Goal: Navigation & Orientation: Find specific page/section

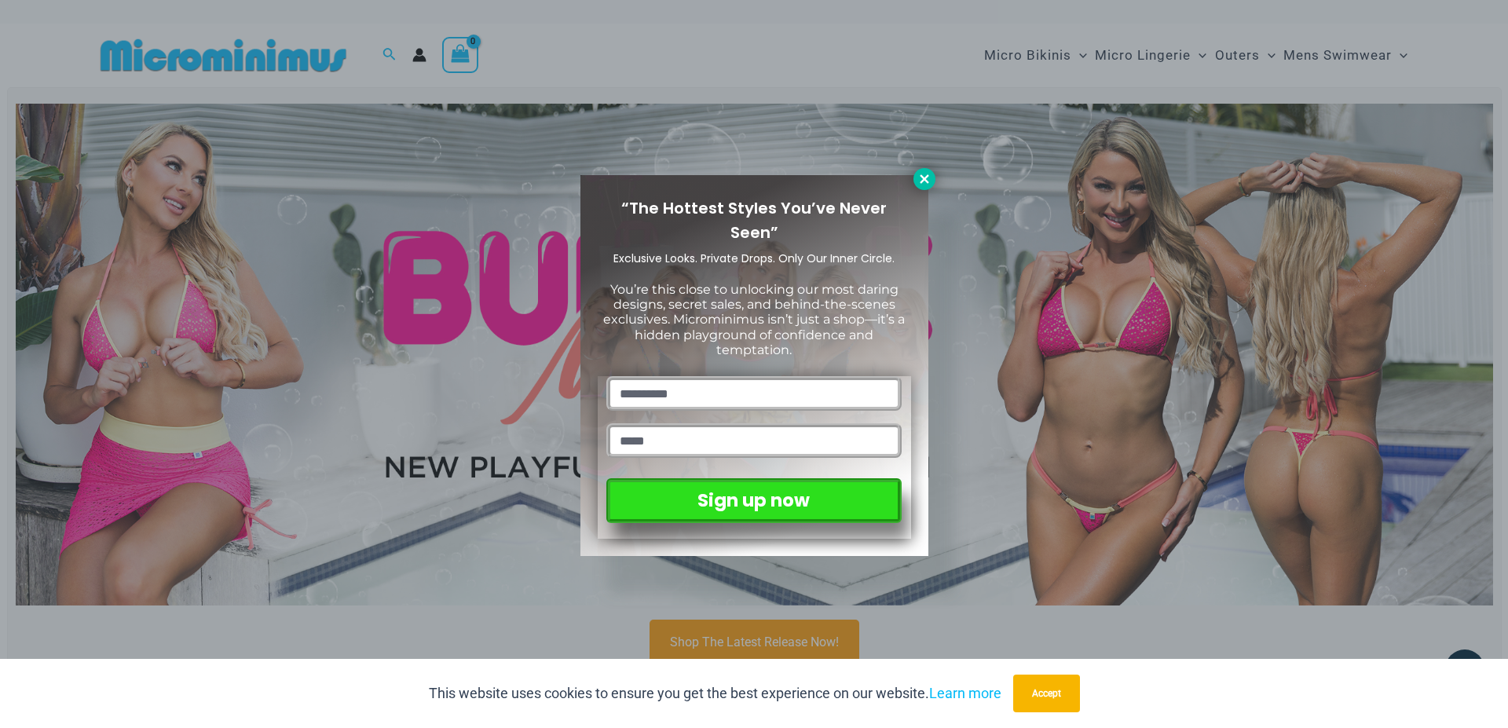
click at [925, 181] on icon at bounding box center [925, 179] width 14 height 14
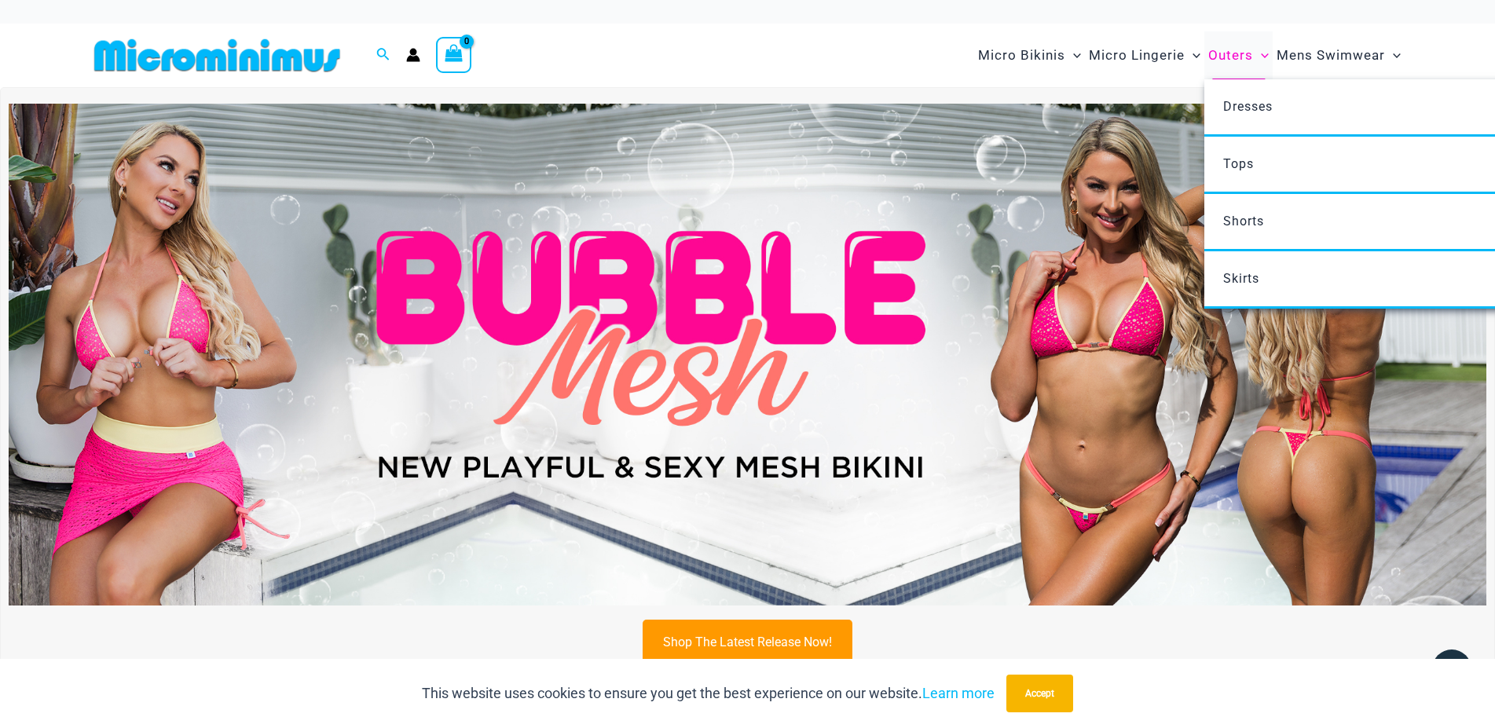
click at [1223, 53] on span "Outers" at bounding box center [1230, 55] width 45 height 40
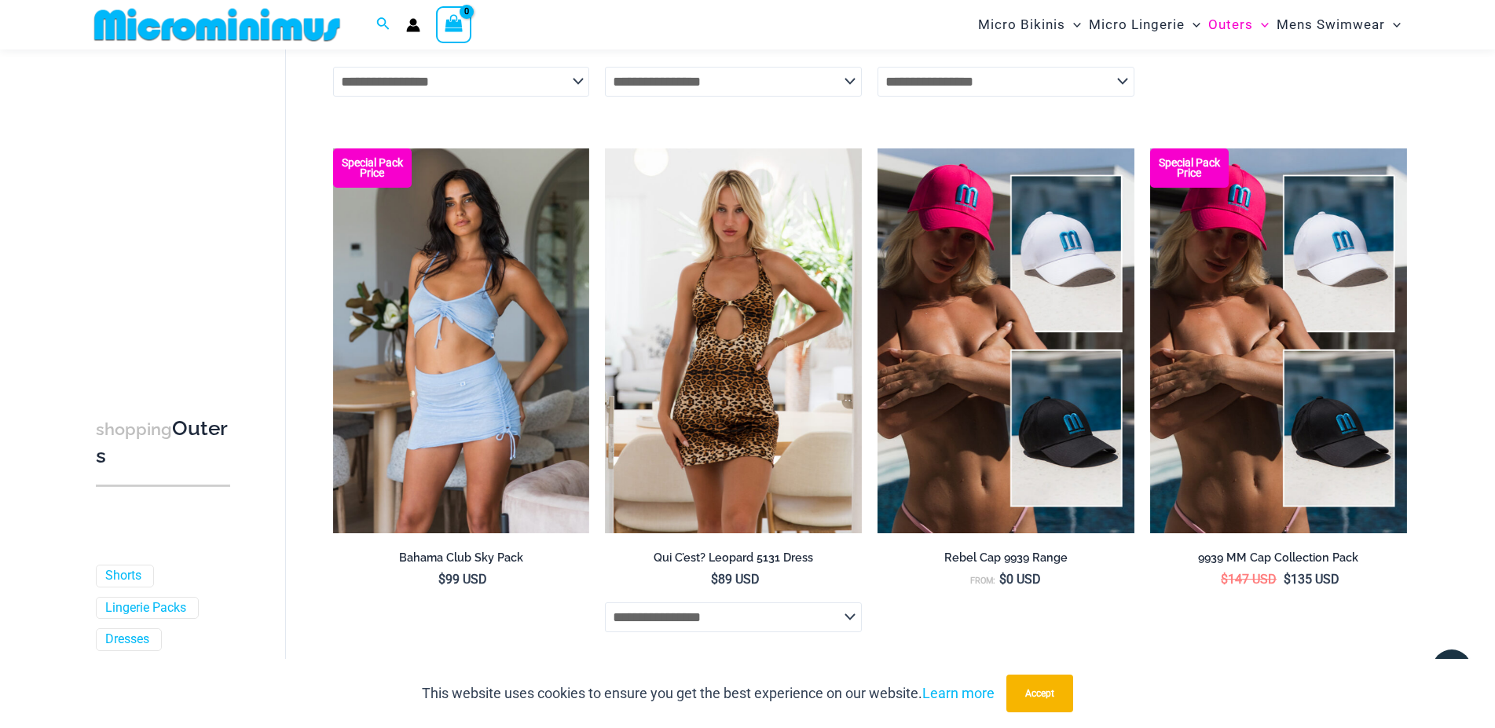
scroll to position [4233, 0]
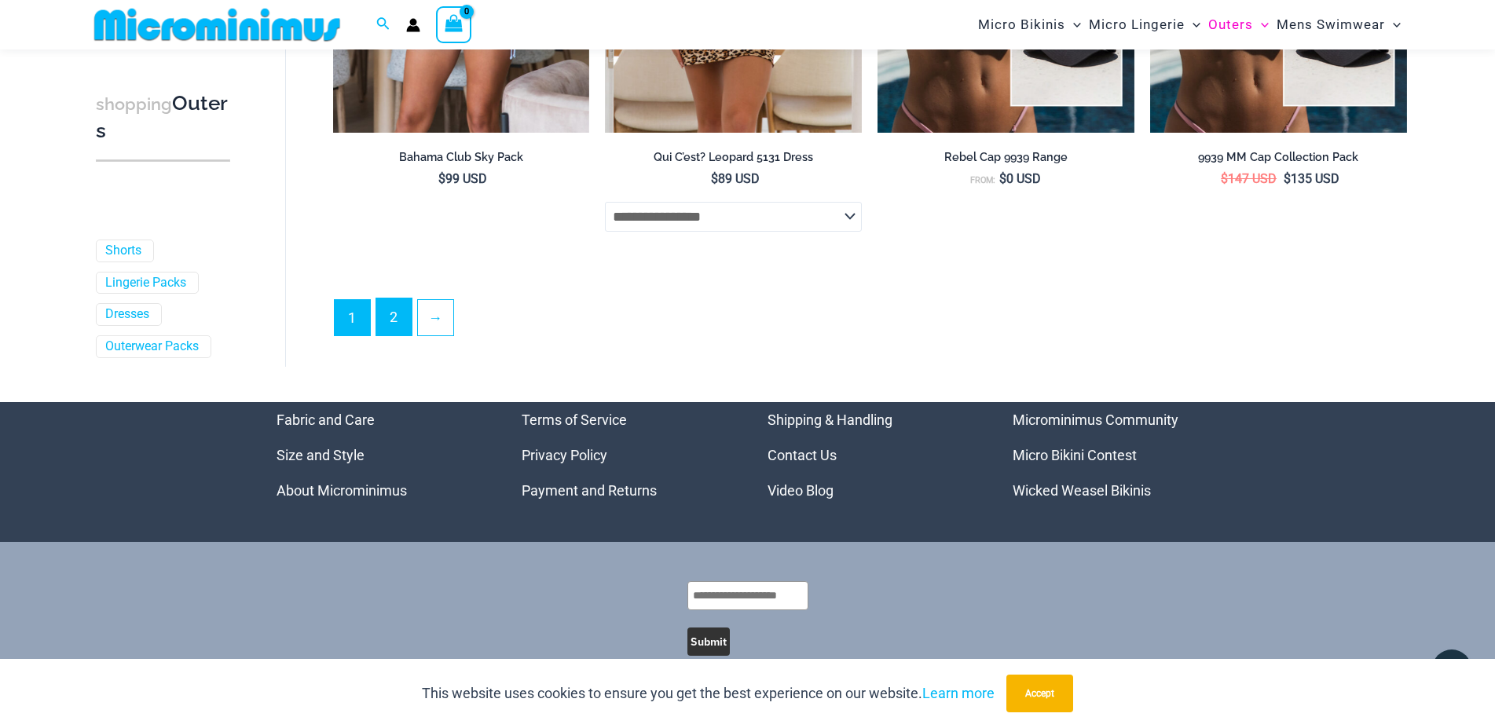
click at [398, 327] on link "2" at bounding box center [393, 317] width 35 height 37
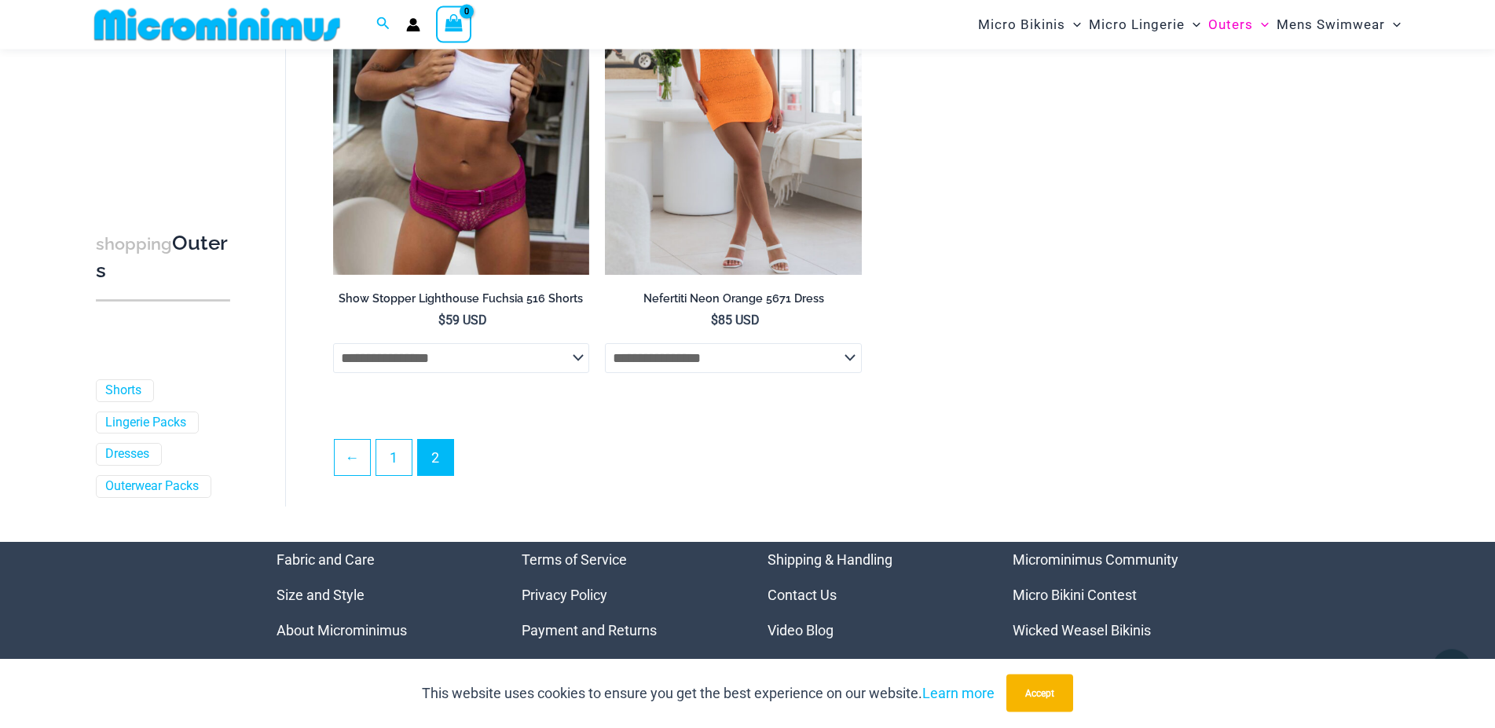
scroll to position [1989, 0]
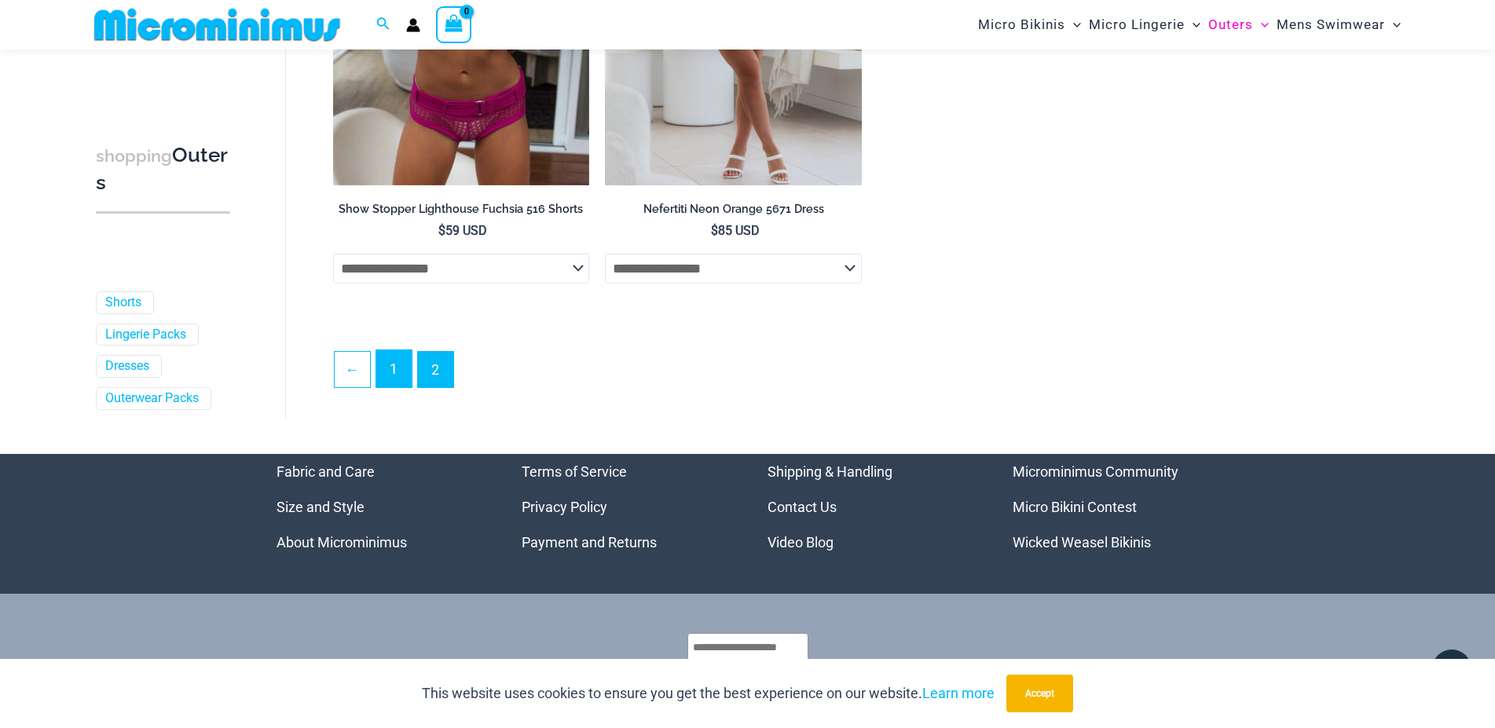
click at [395, 367] on link "1" at bounding box center [393, 368] width 35 height 37
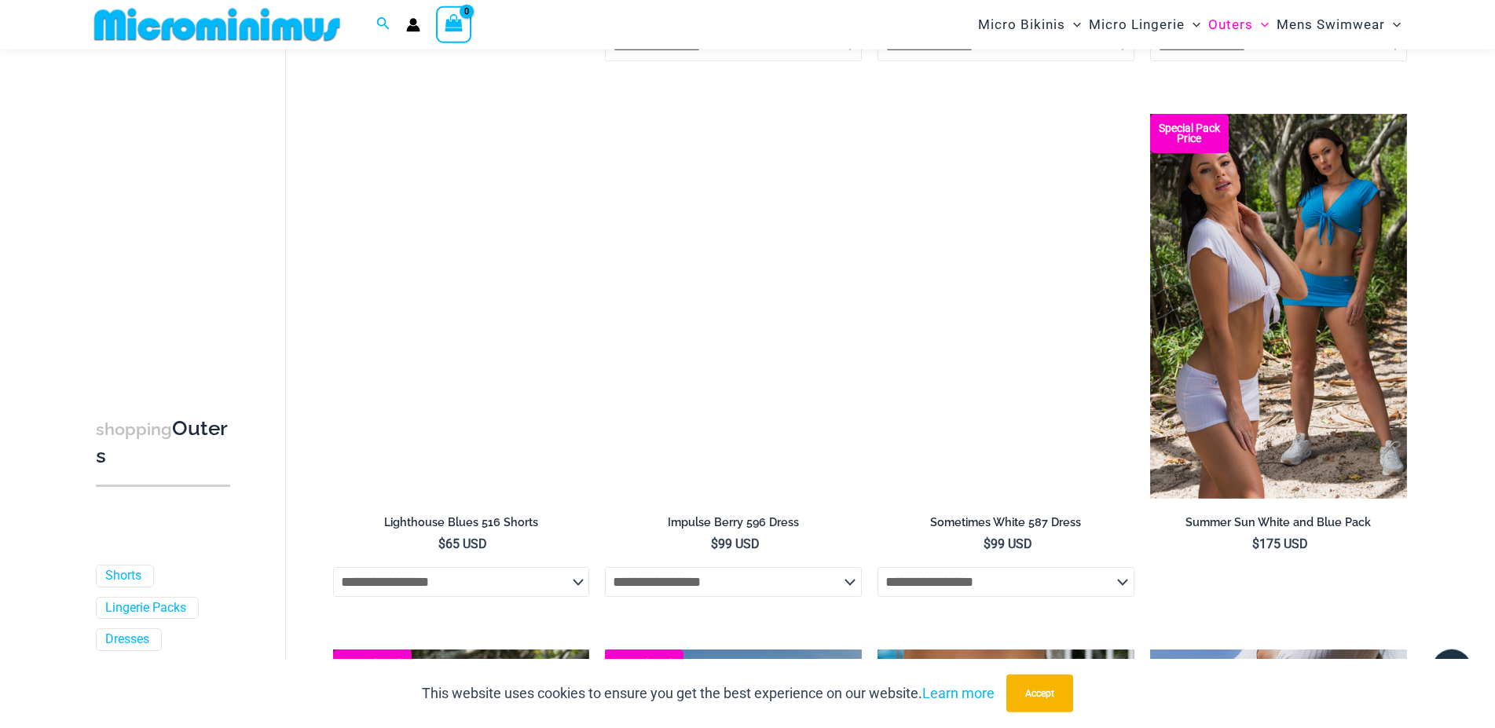
scroll to position [2310, 0]
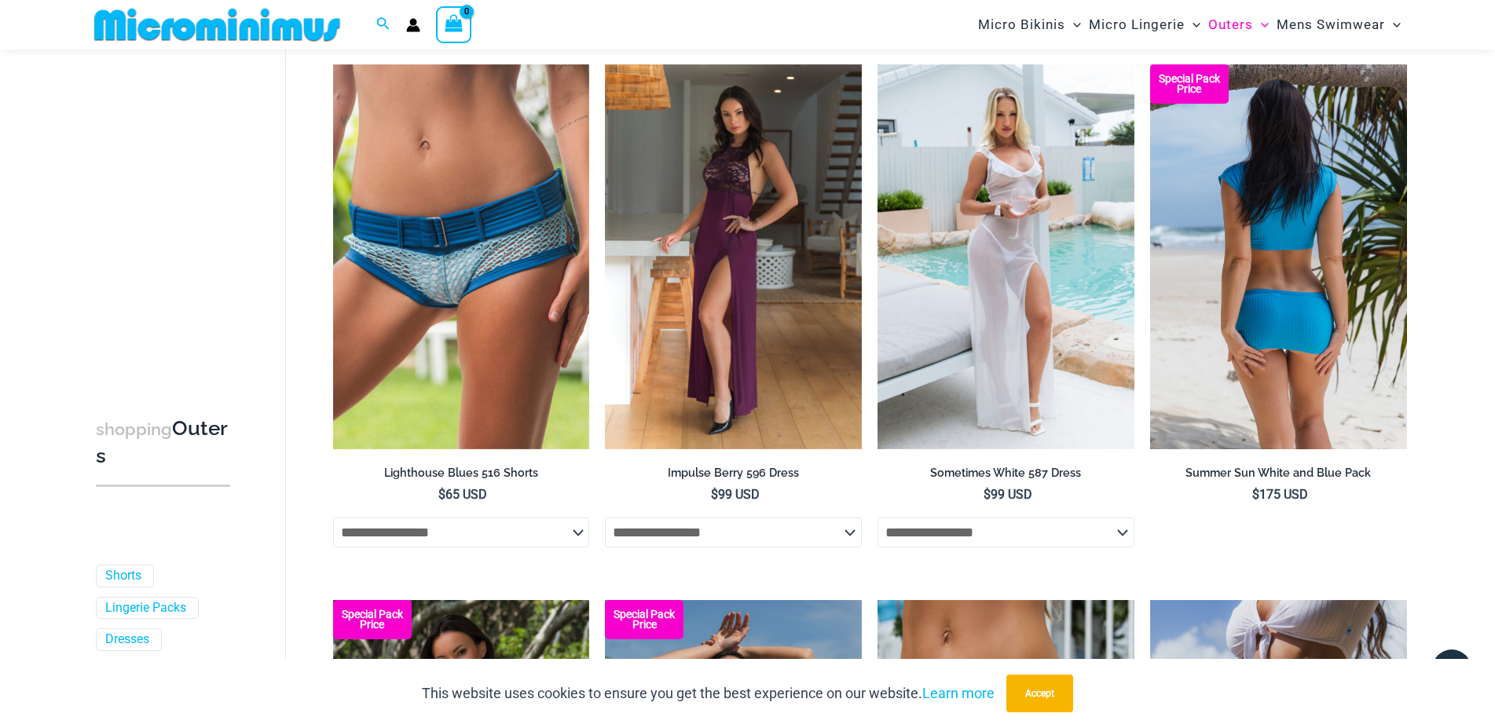
click at [1327, 317] on img at bounding box center [1278, 256] width 257 height 385
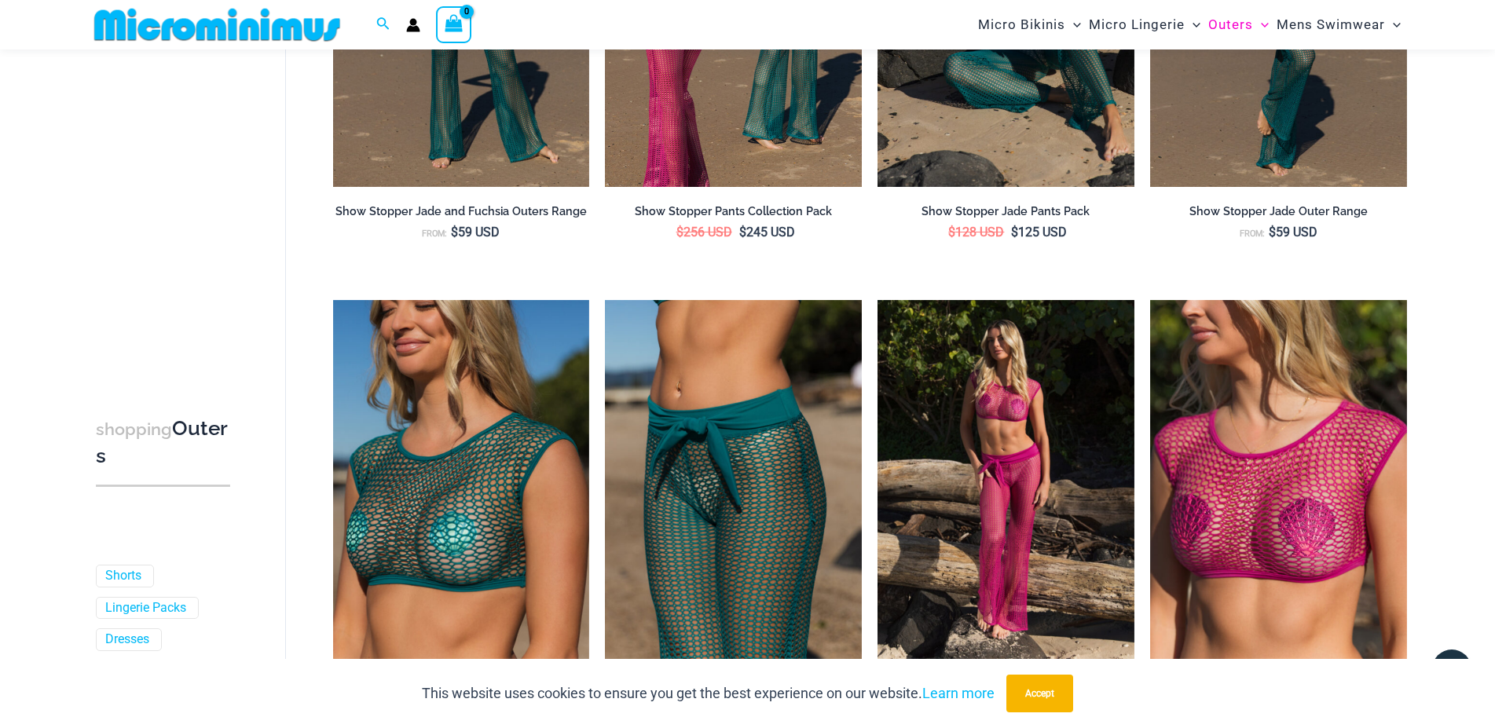
scroll to position [0, 0]
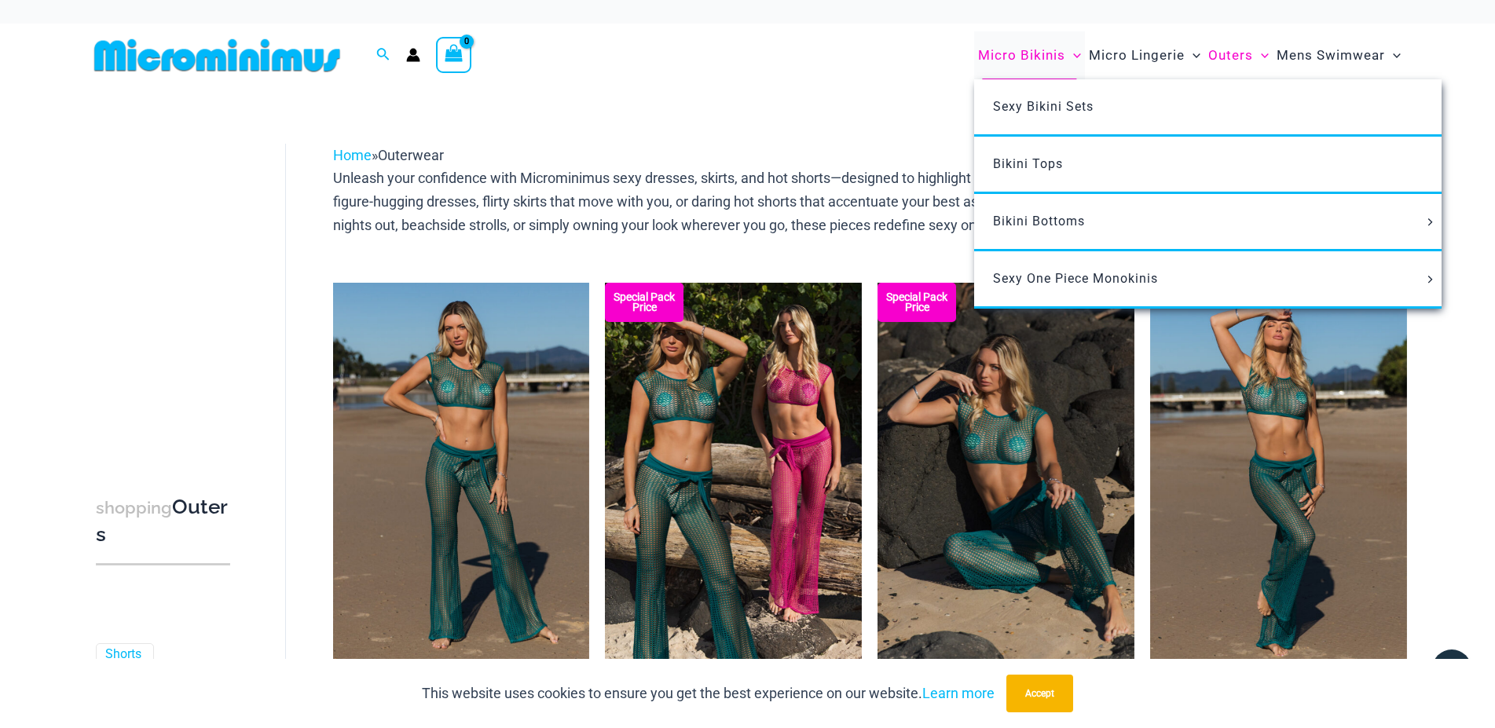
click at [1027, 54] on span "Micro Bikinis" at bounding box center [1021, 55] width 87 height 40
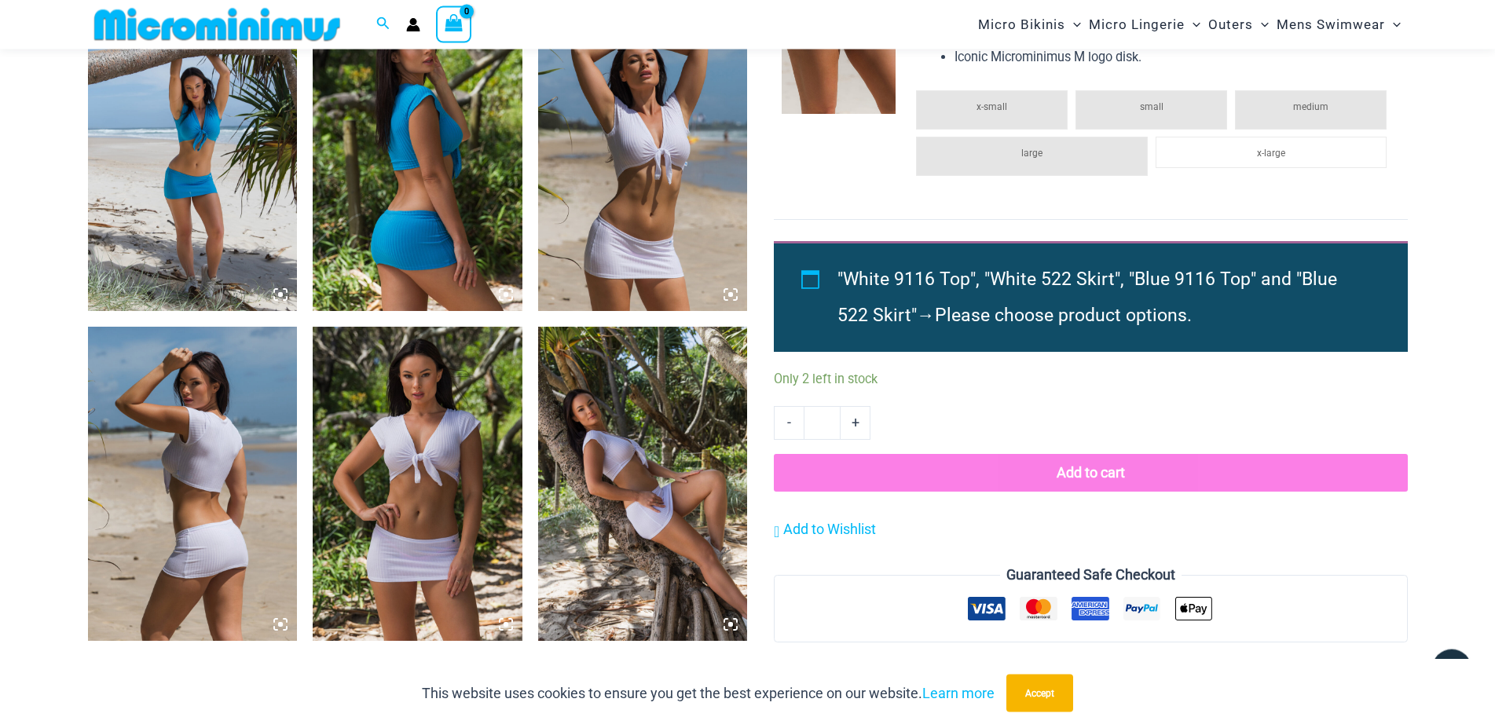
scroll to position [1508, 0]
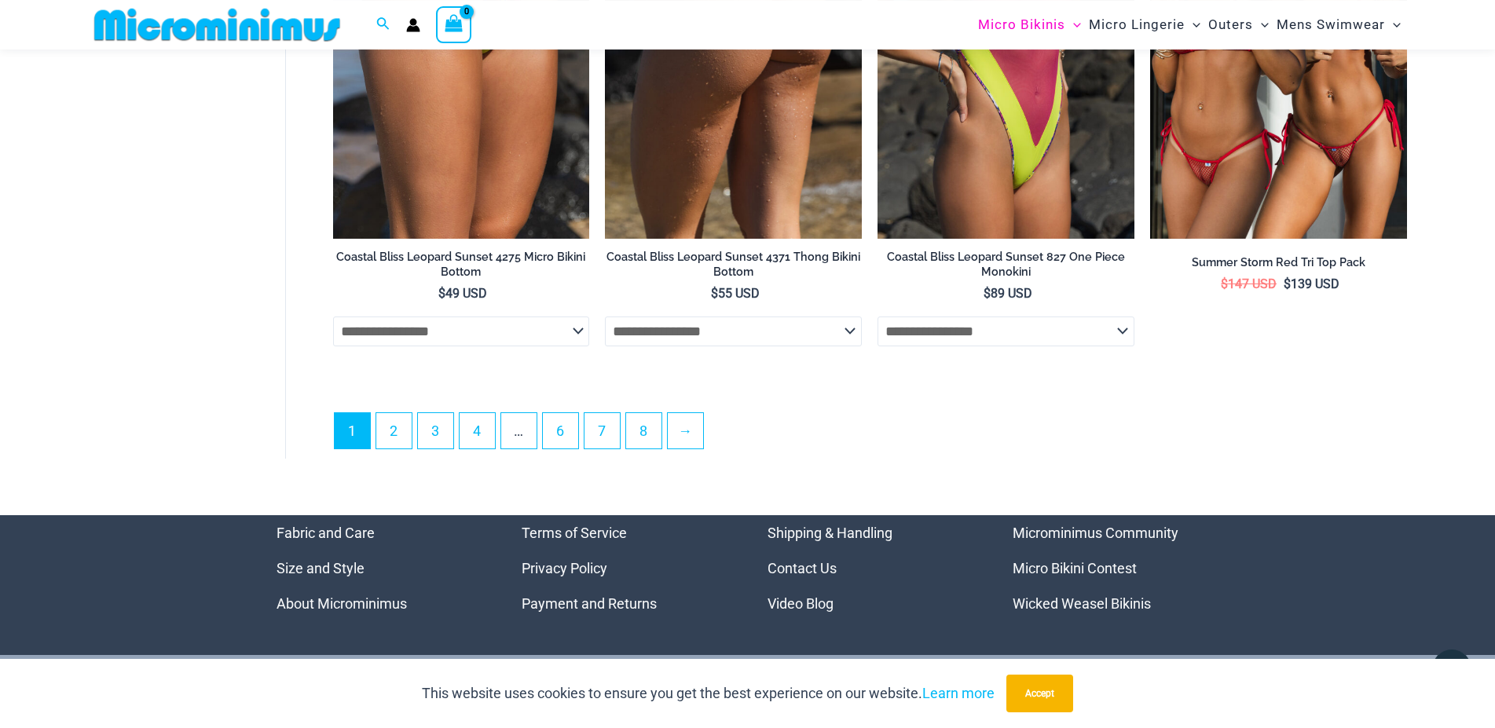
scroll to position [4553, 0]
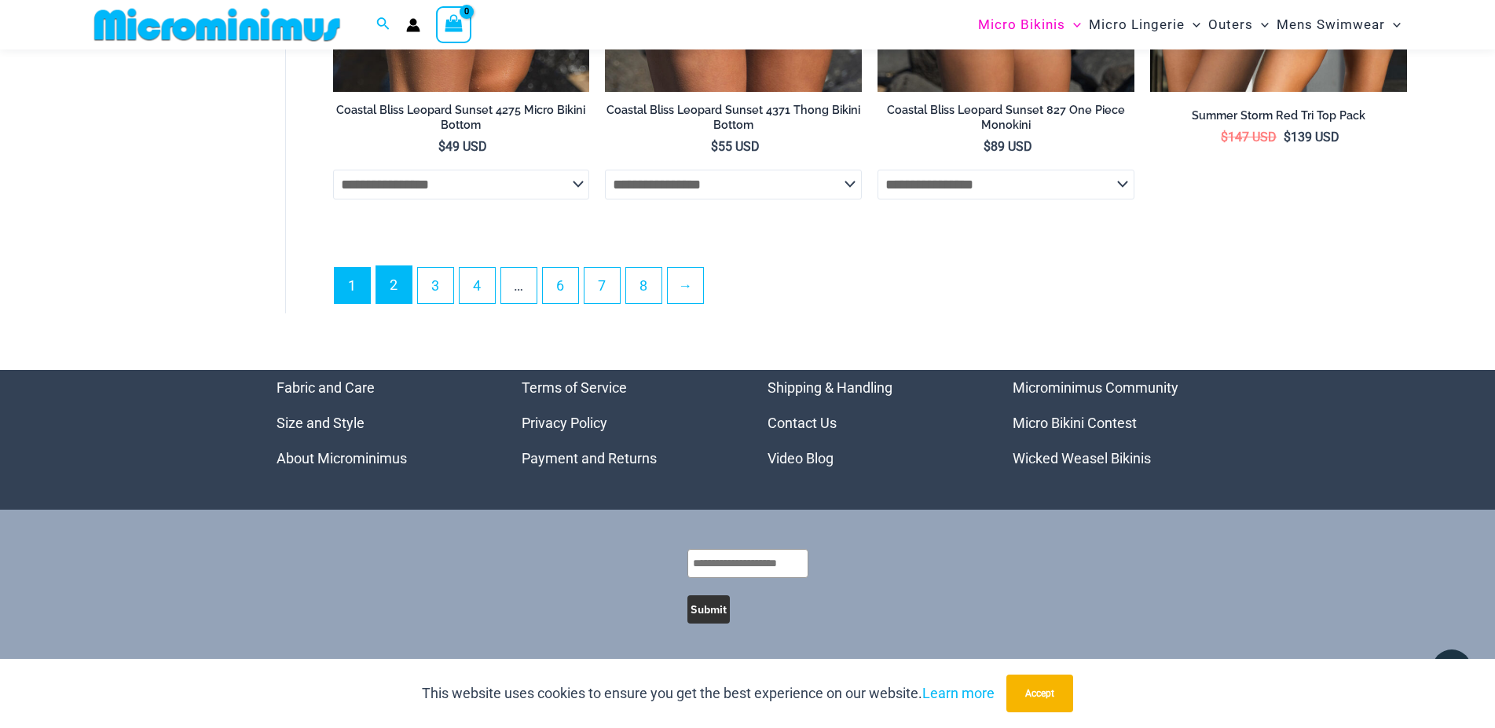
click at [398, 295] on link "2" at bounding box center [393, 284] width 35 height 37
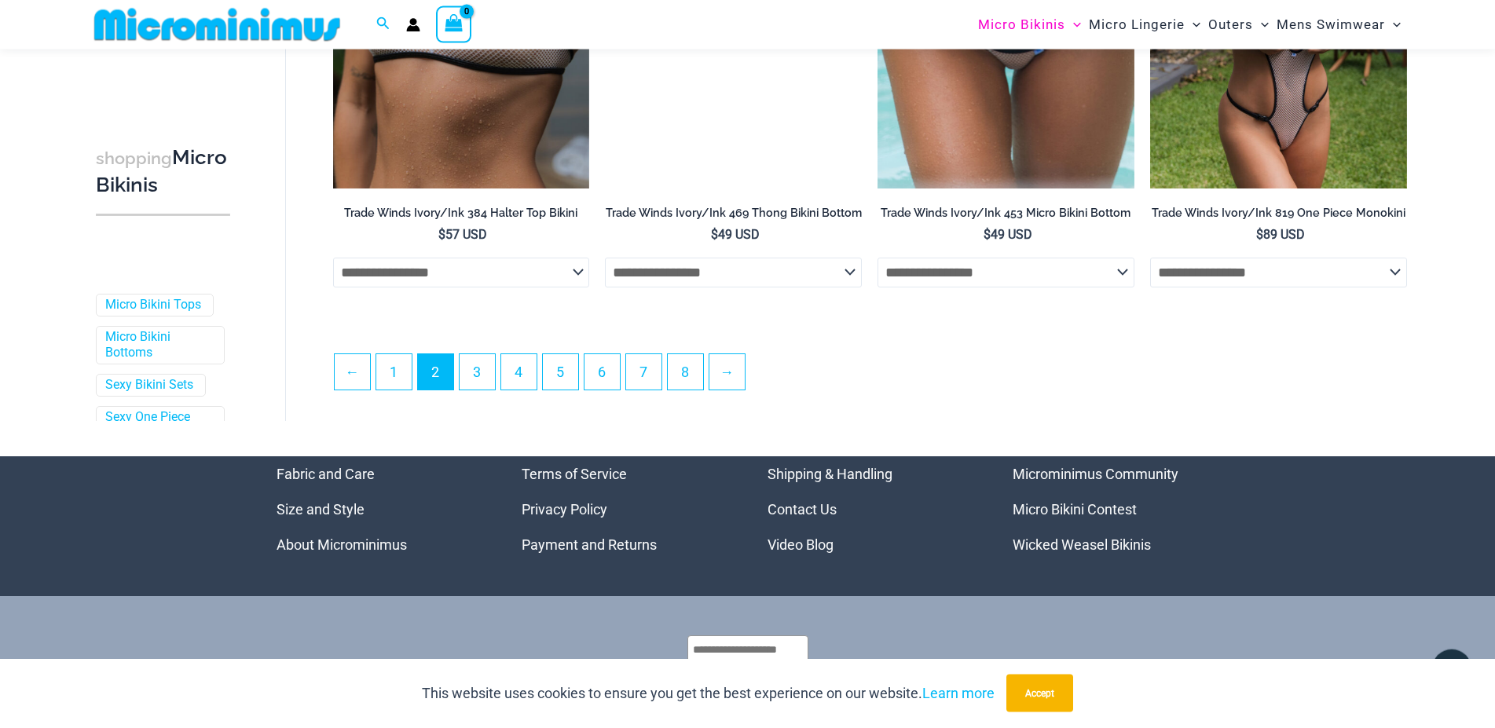
scroll to position [4153, 0]
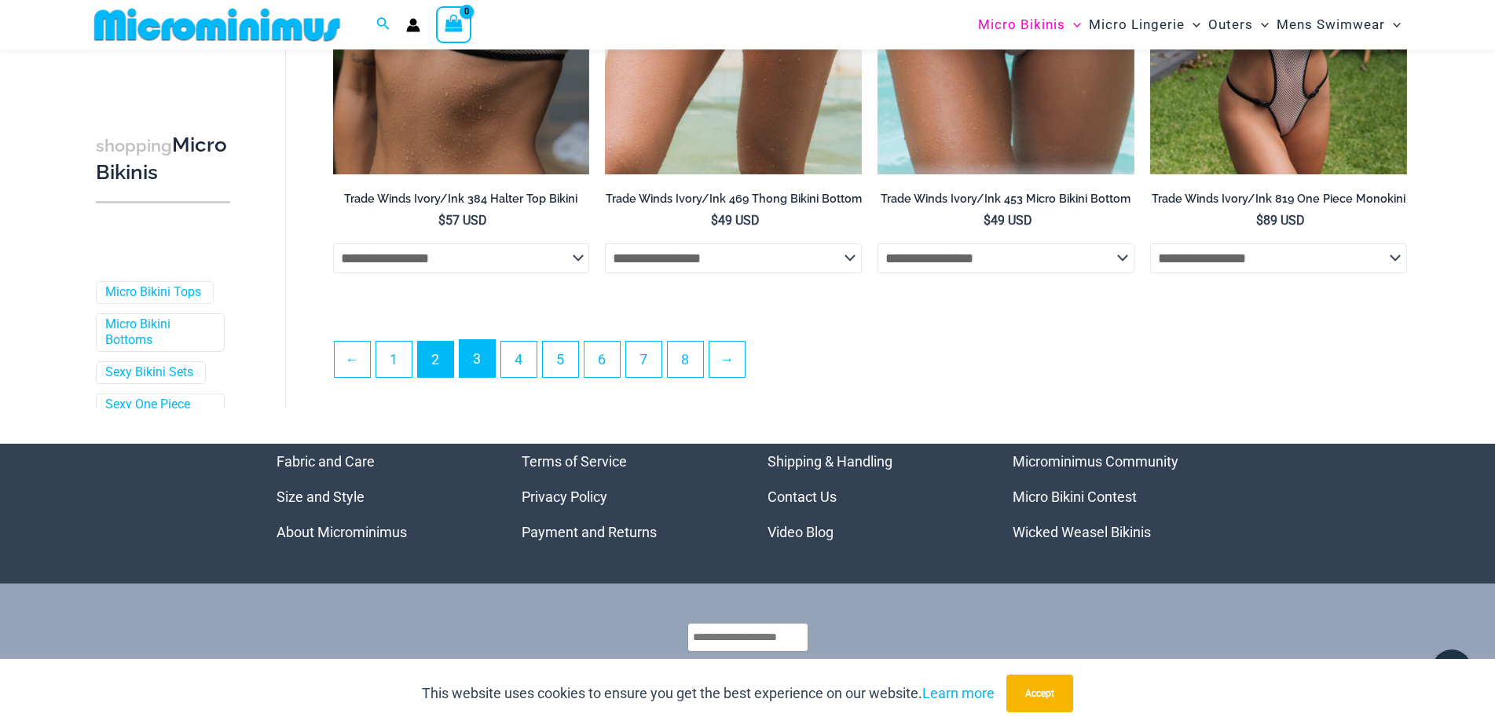
click at [482, 368] on link "3" at bounding box center [477, 358] width 35 height 37
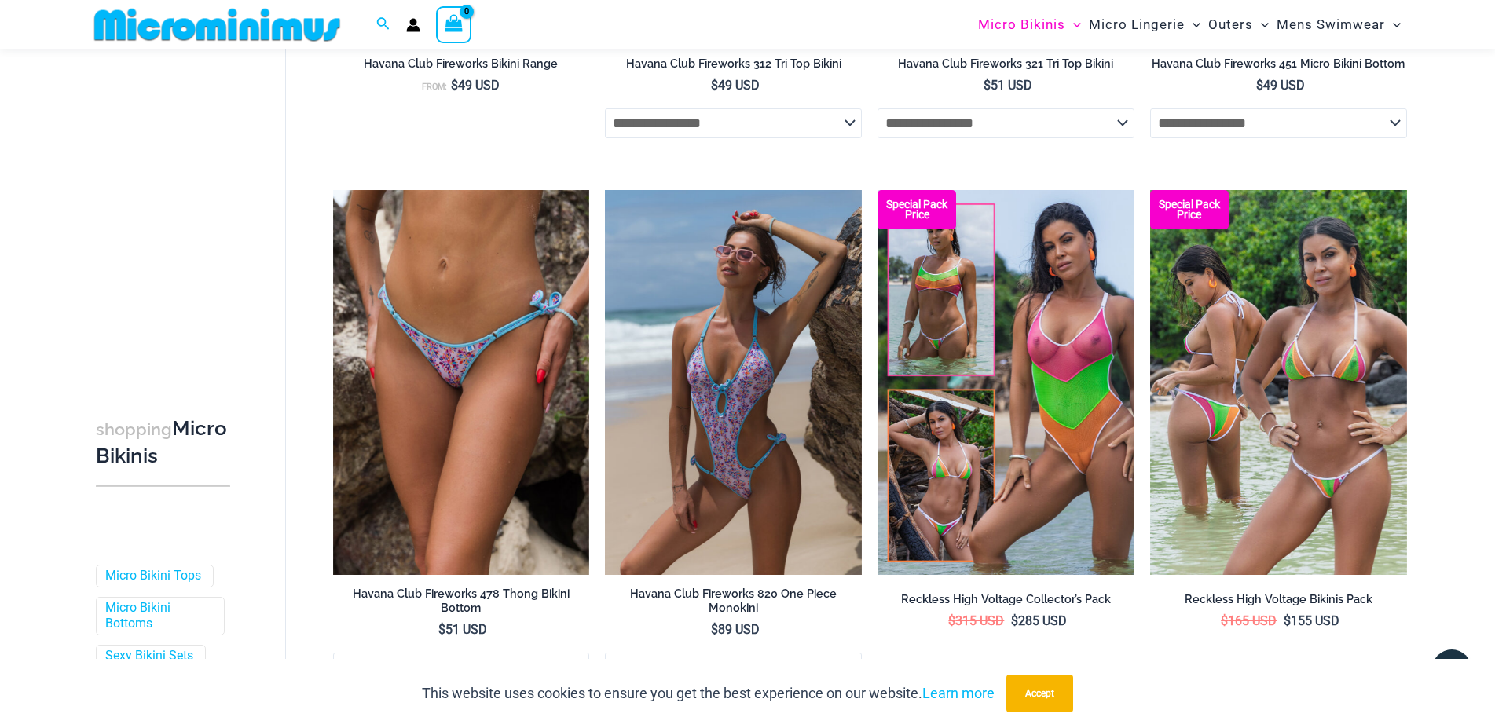
scroll to position [4073, 0]
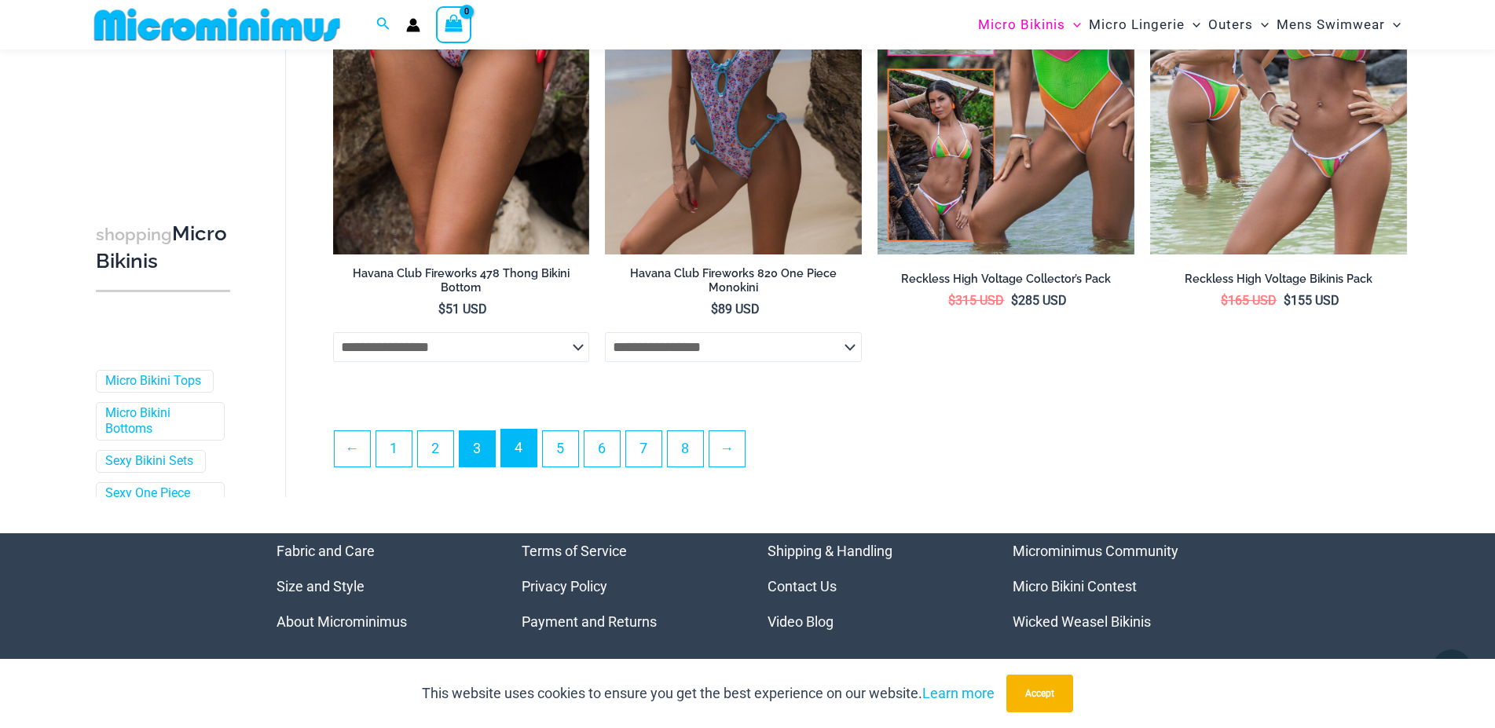
click at [531, 457] on link "4" at bounding box center [518, 448] width 35 height 37
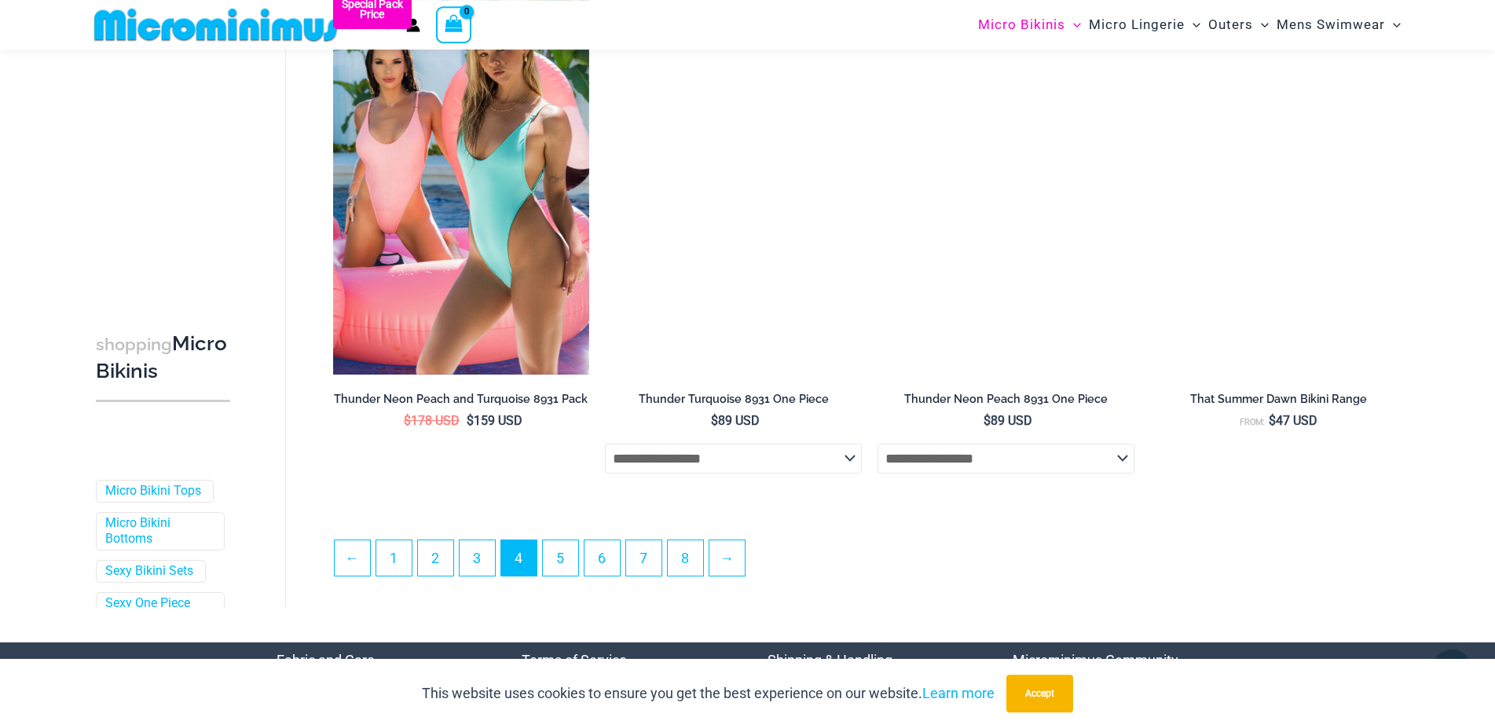
scroll to position [4073, 0]
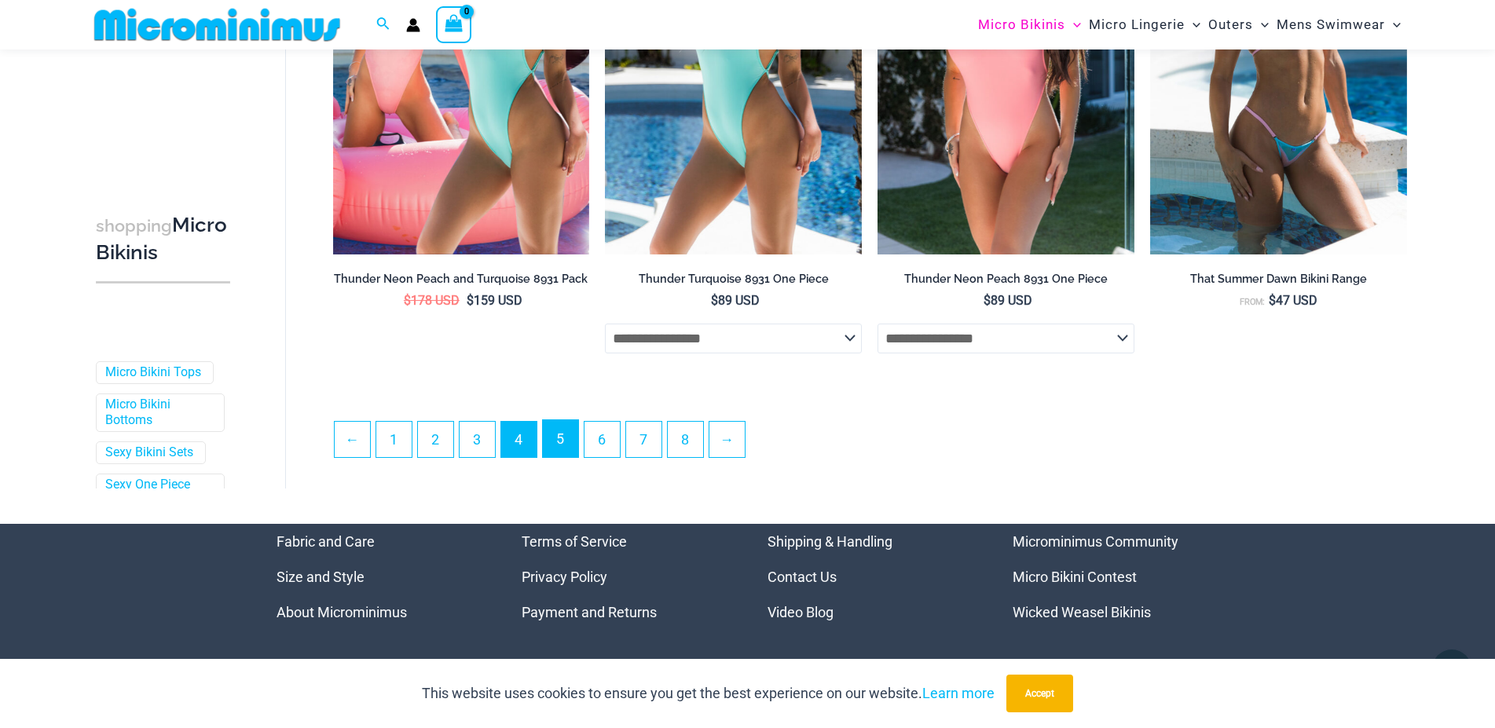
click at [564, 452] on link "5" at bounding box center [560, 438] width 35 height 37
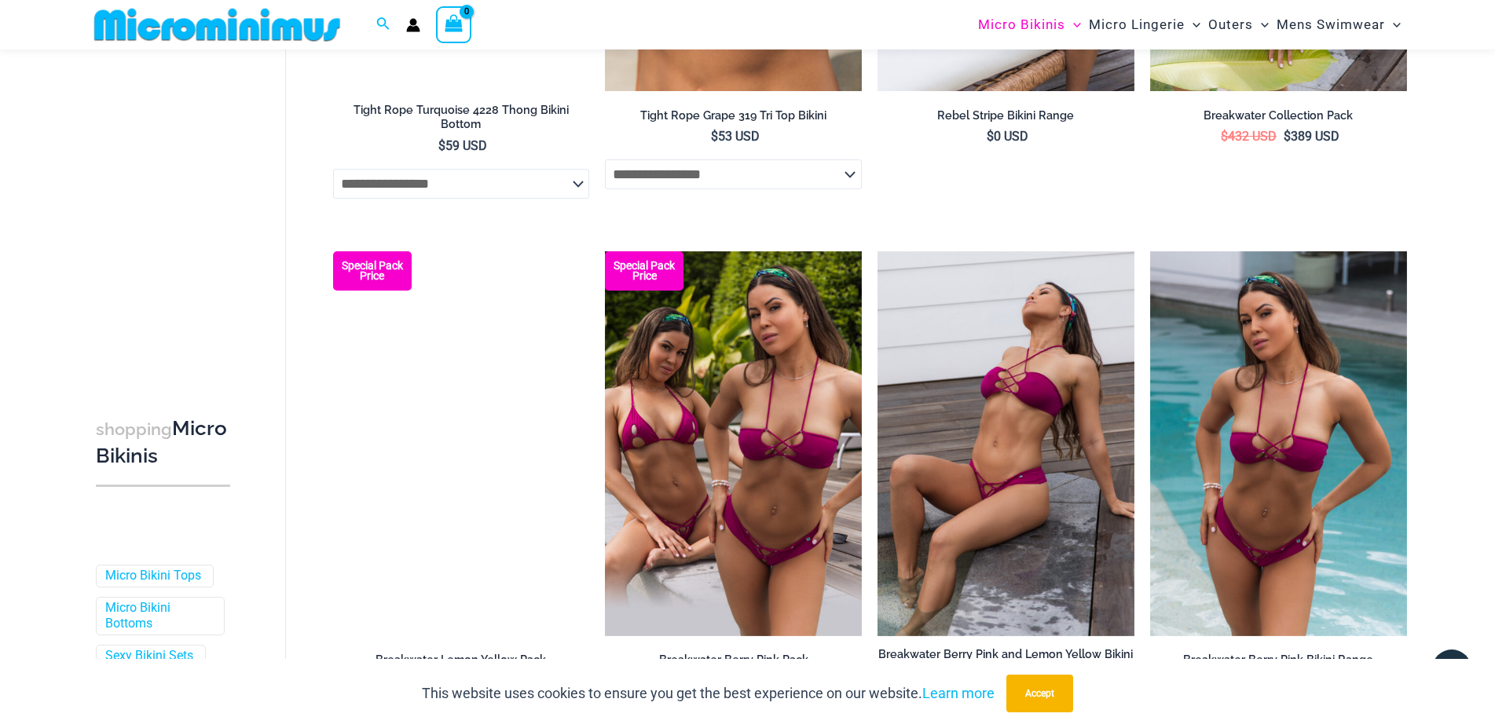
scroll to position [4073, 0]
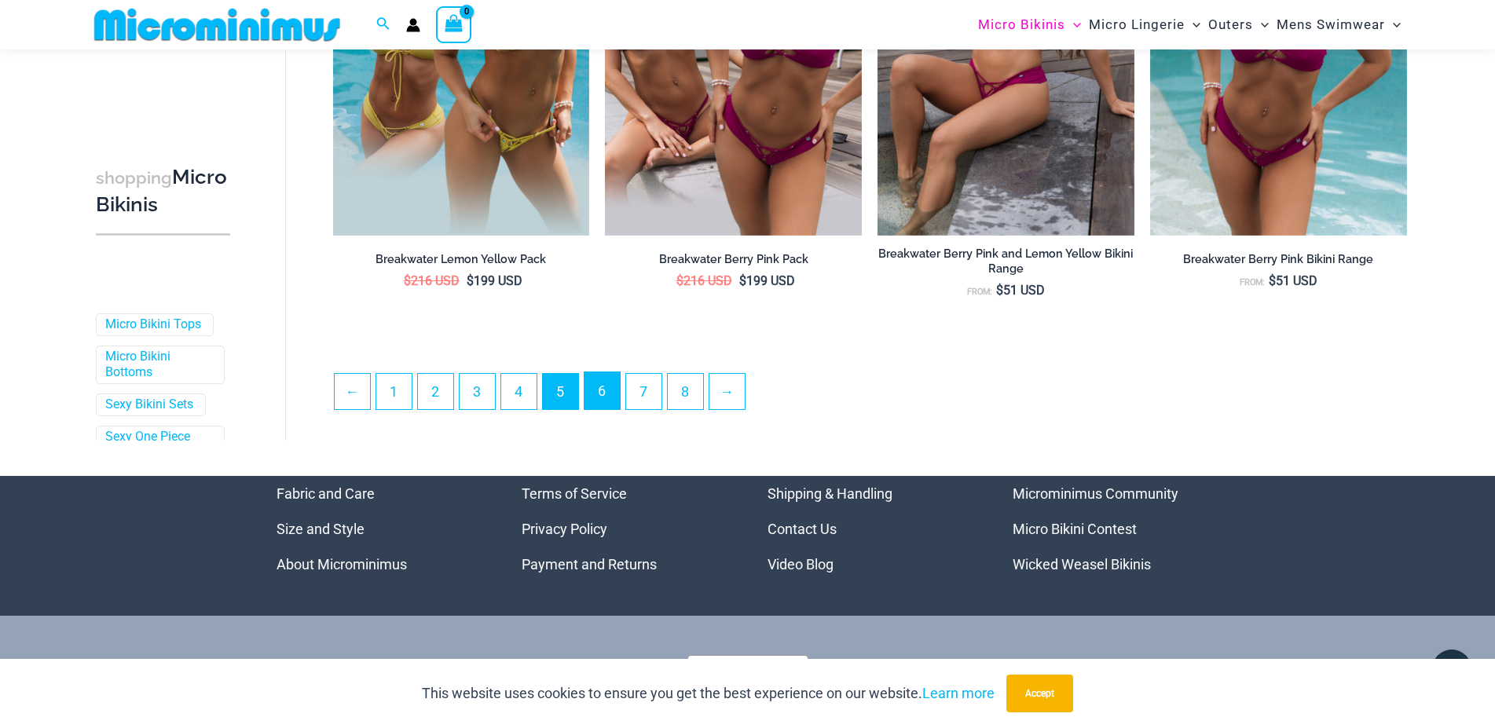
click at [609, 400] on link "6" at bounding box center [601, 390] width 35 height 37
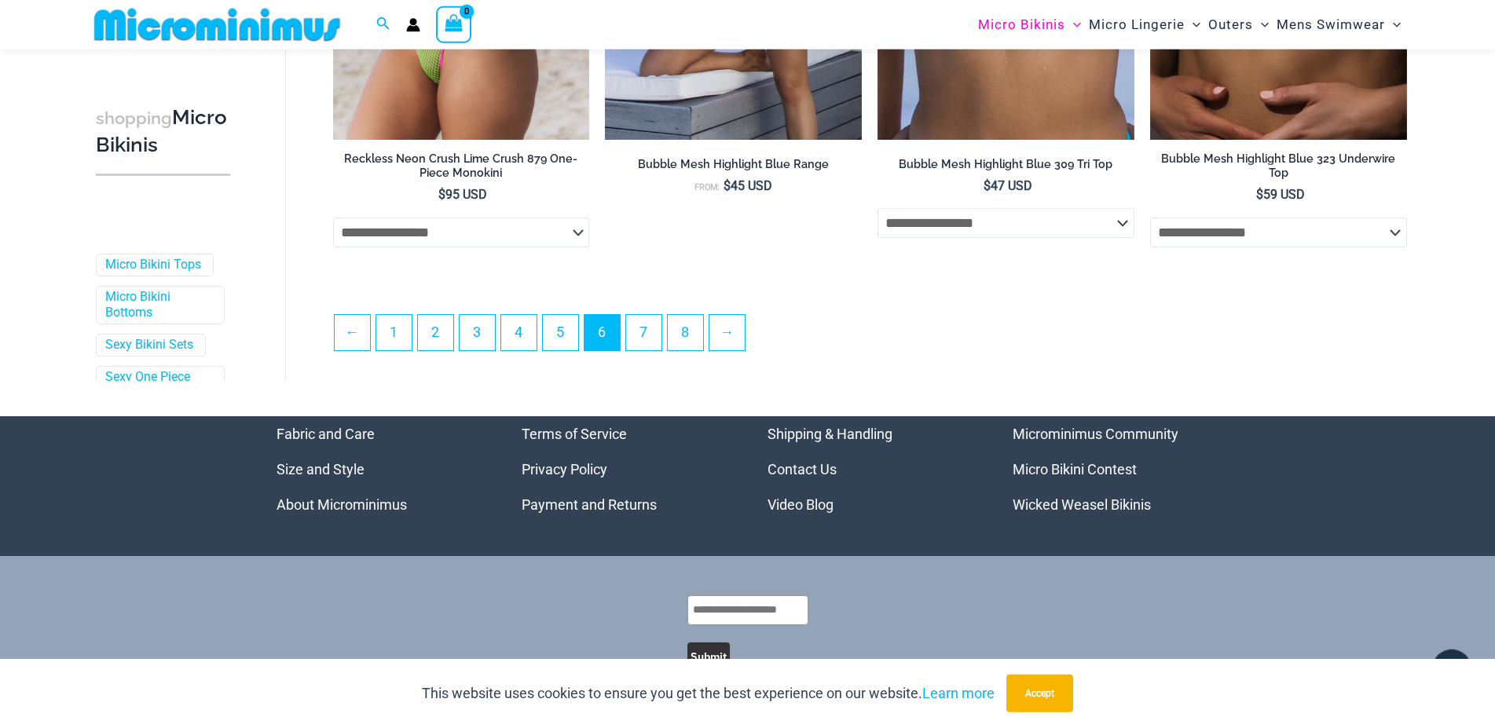
scroll to position [4257, 0]
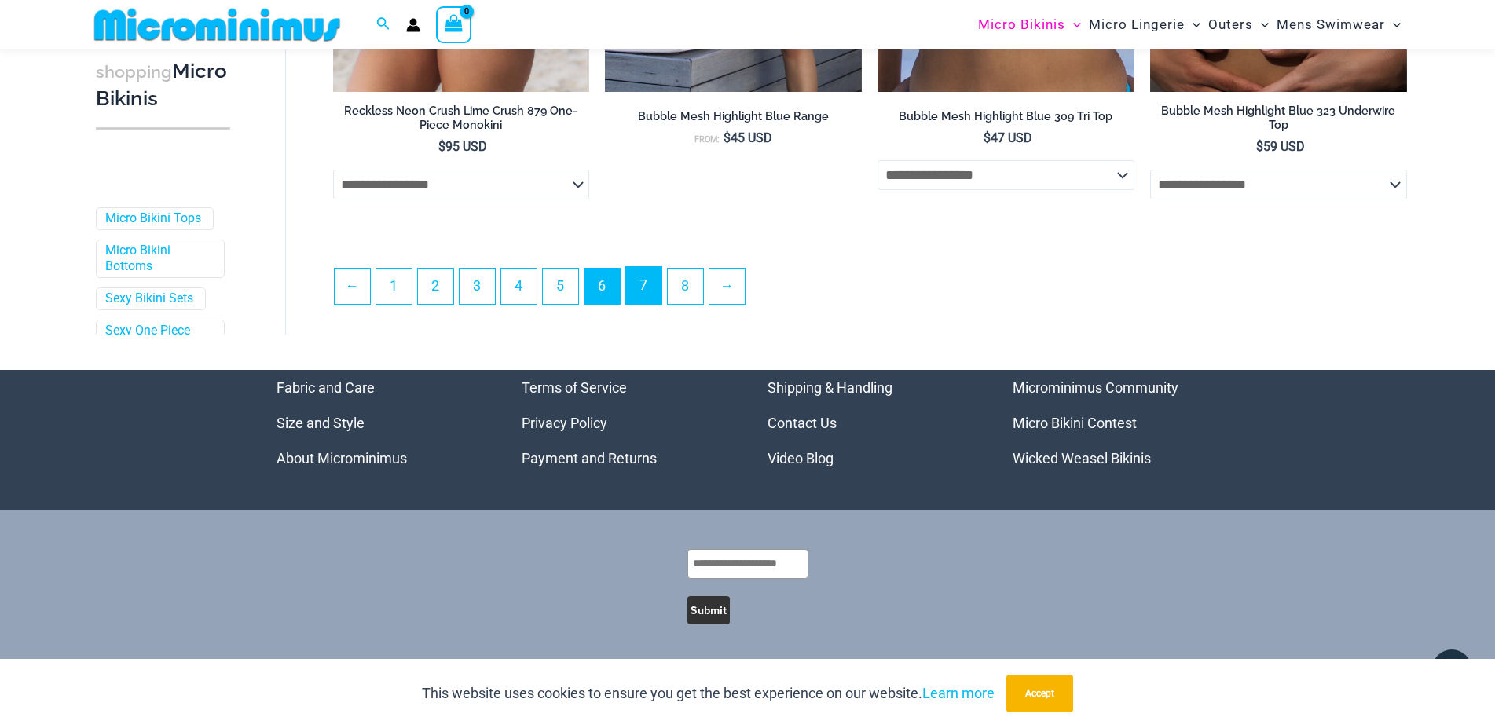
click at [654, 290] on link "7" at bounding box center [643, 285] width 35 height 37
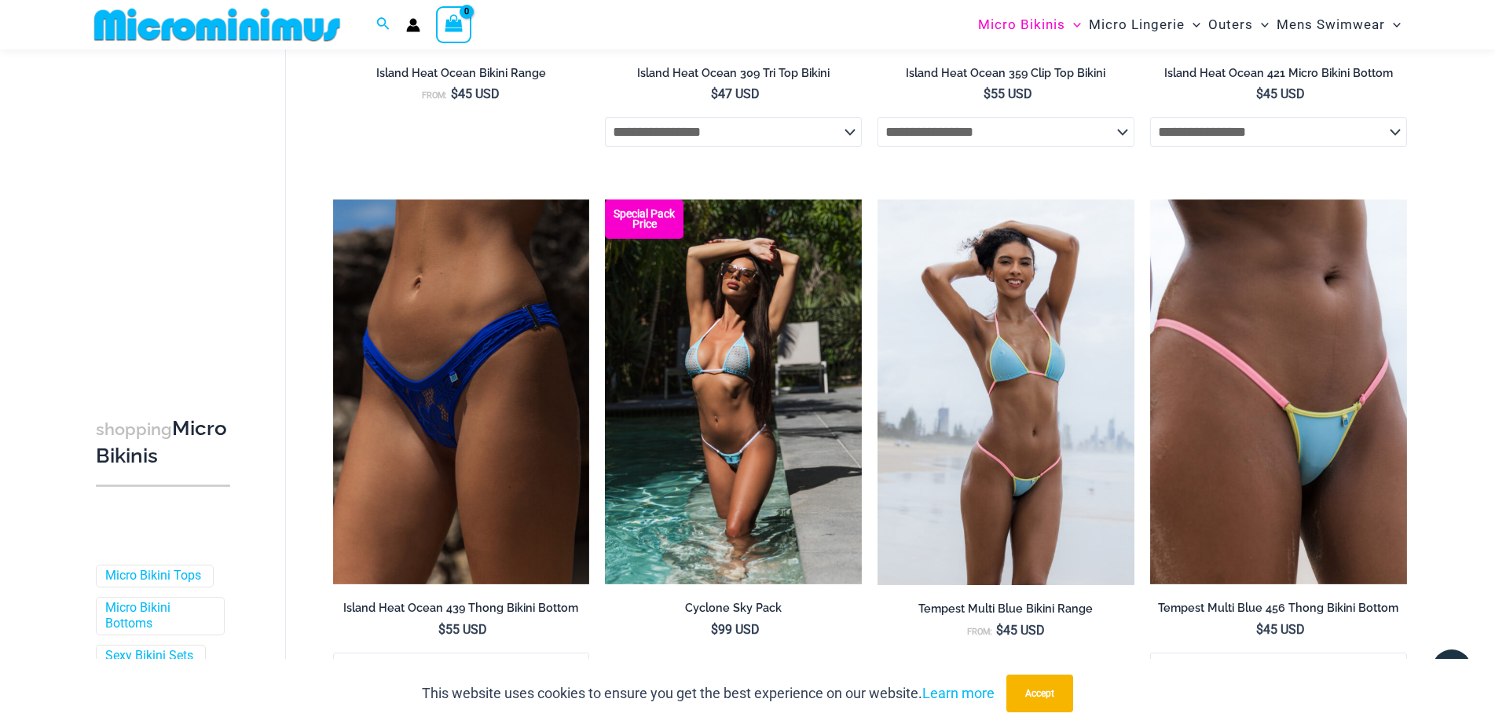
scroll to position [4073, 0]
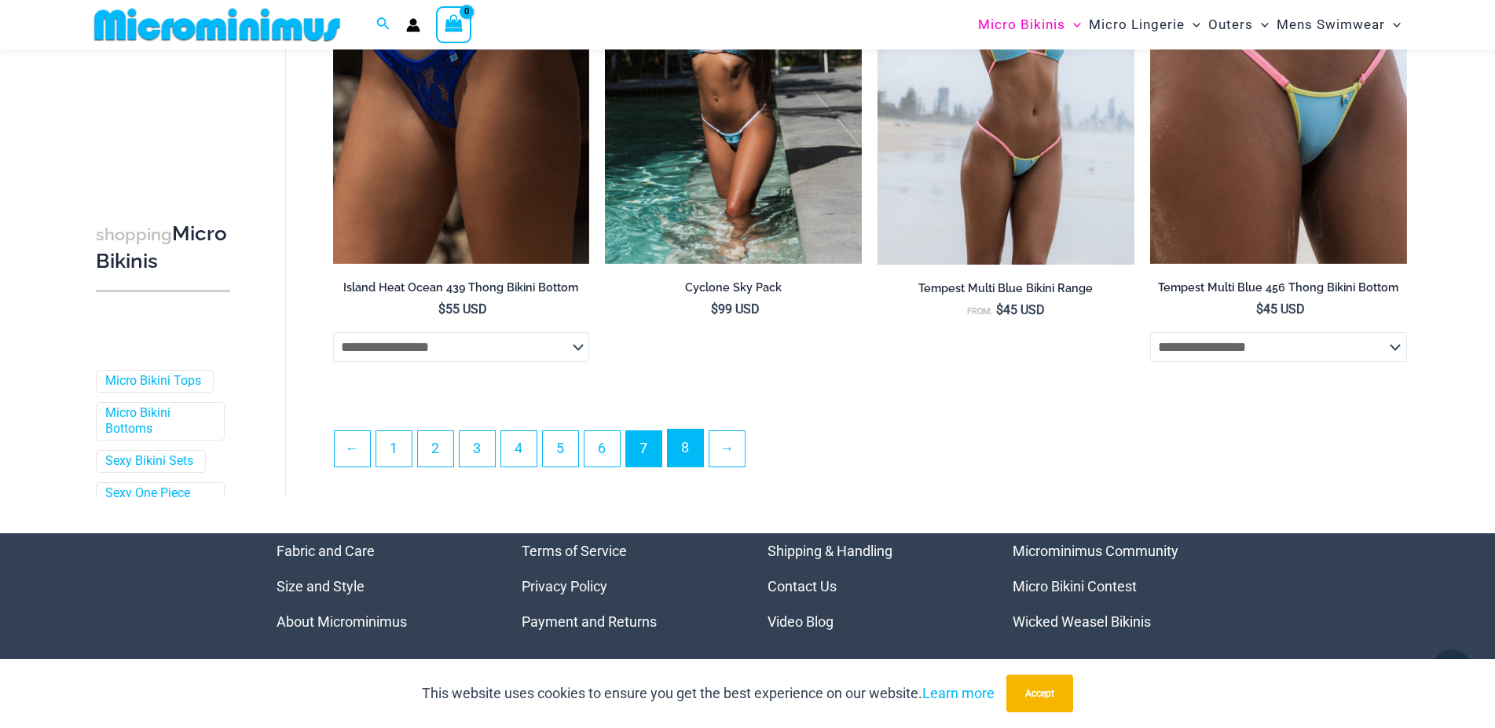
click at [702, 452] on link "8" at bounding box center [685, 448] width 35 height 37
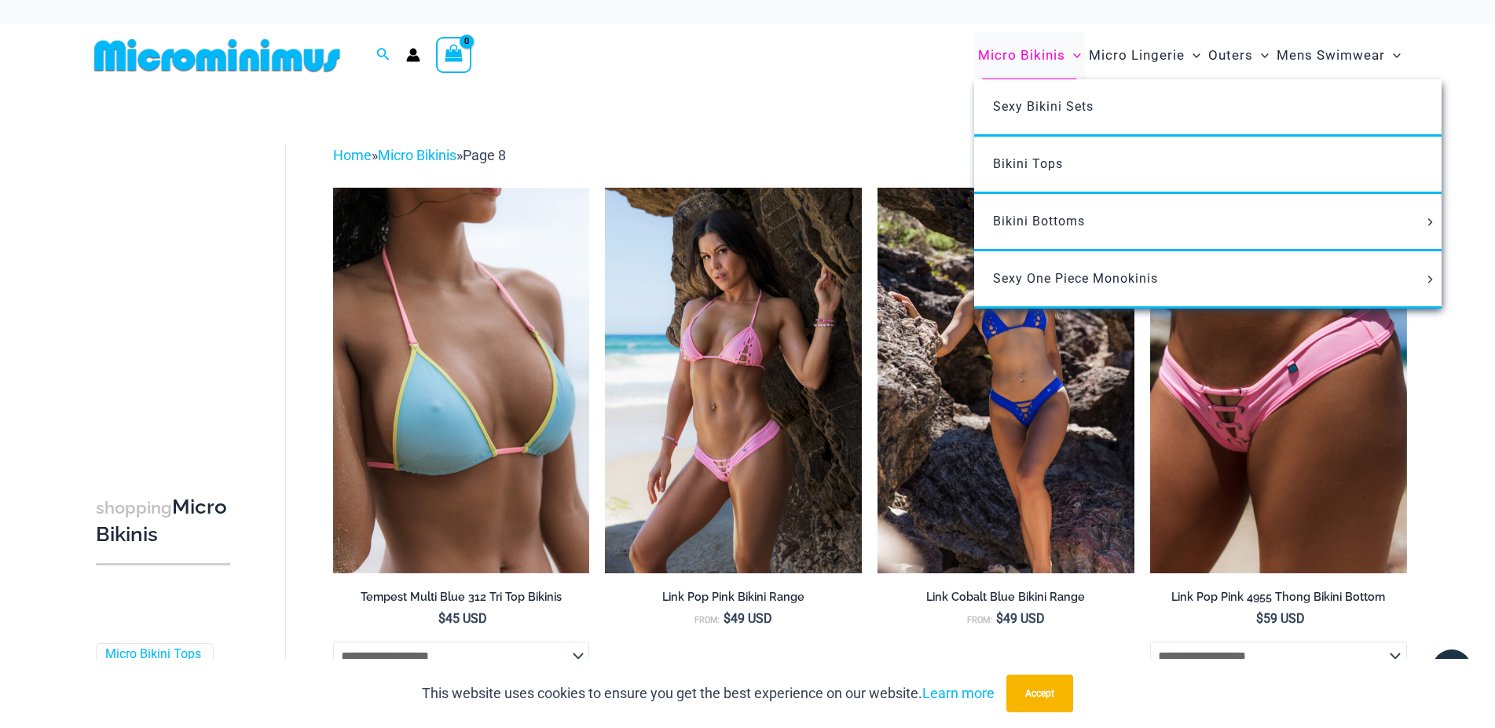
click at [1028, 50] on span "Micro Bikinis" at bounding box center [1021, 55] width 87 height 40
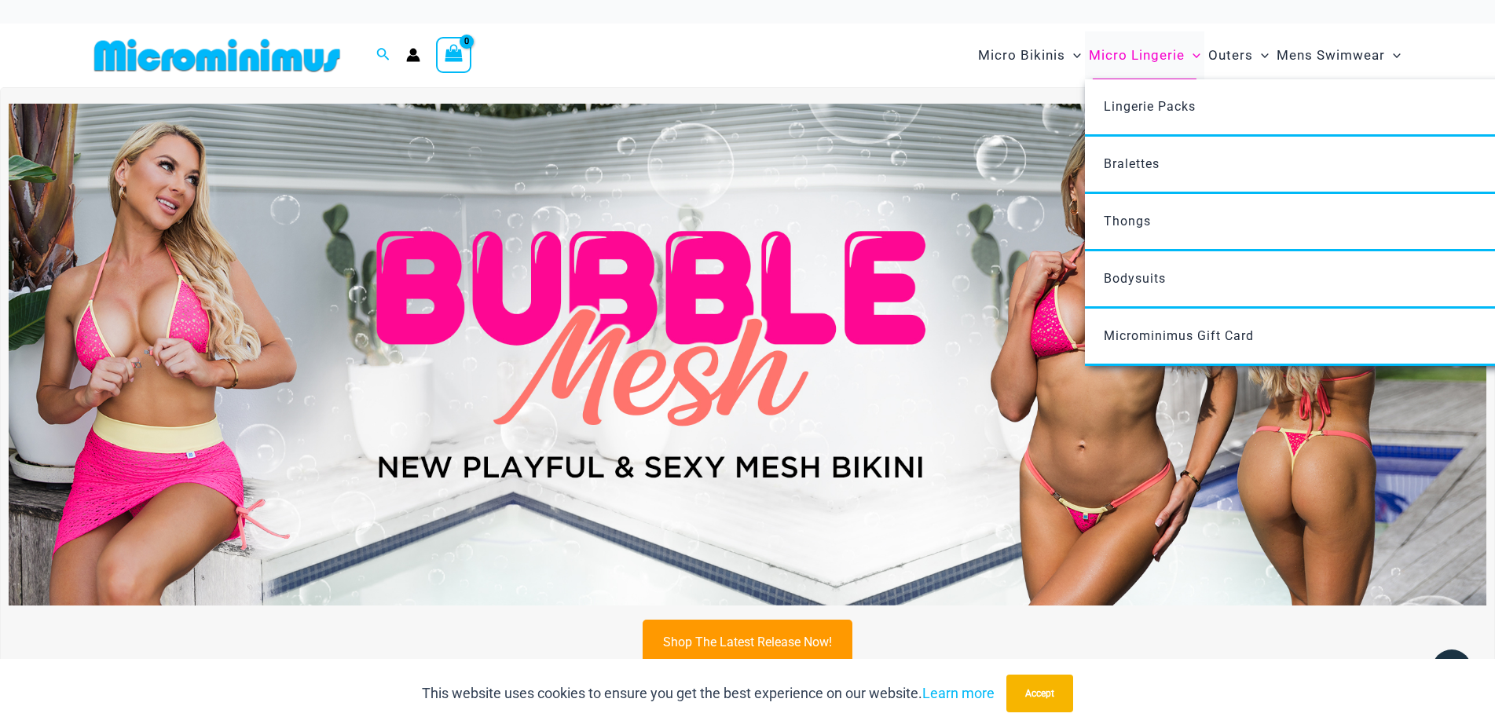
click at [1127, 49] on span "Micro Lingerie" at bounding box center [1137, 55] width 96 height 40
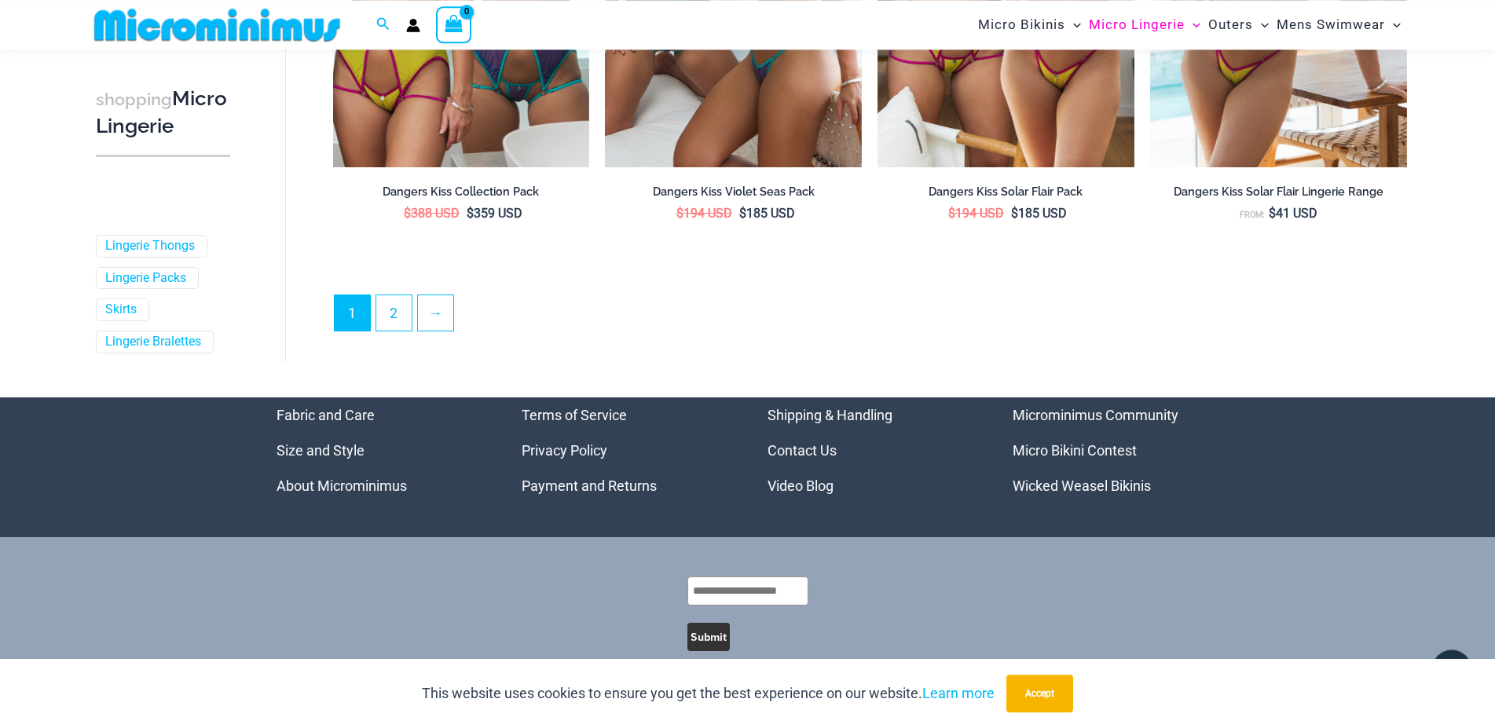
scroll to position [4271, 0]
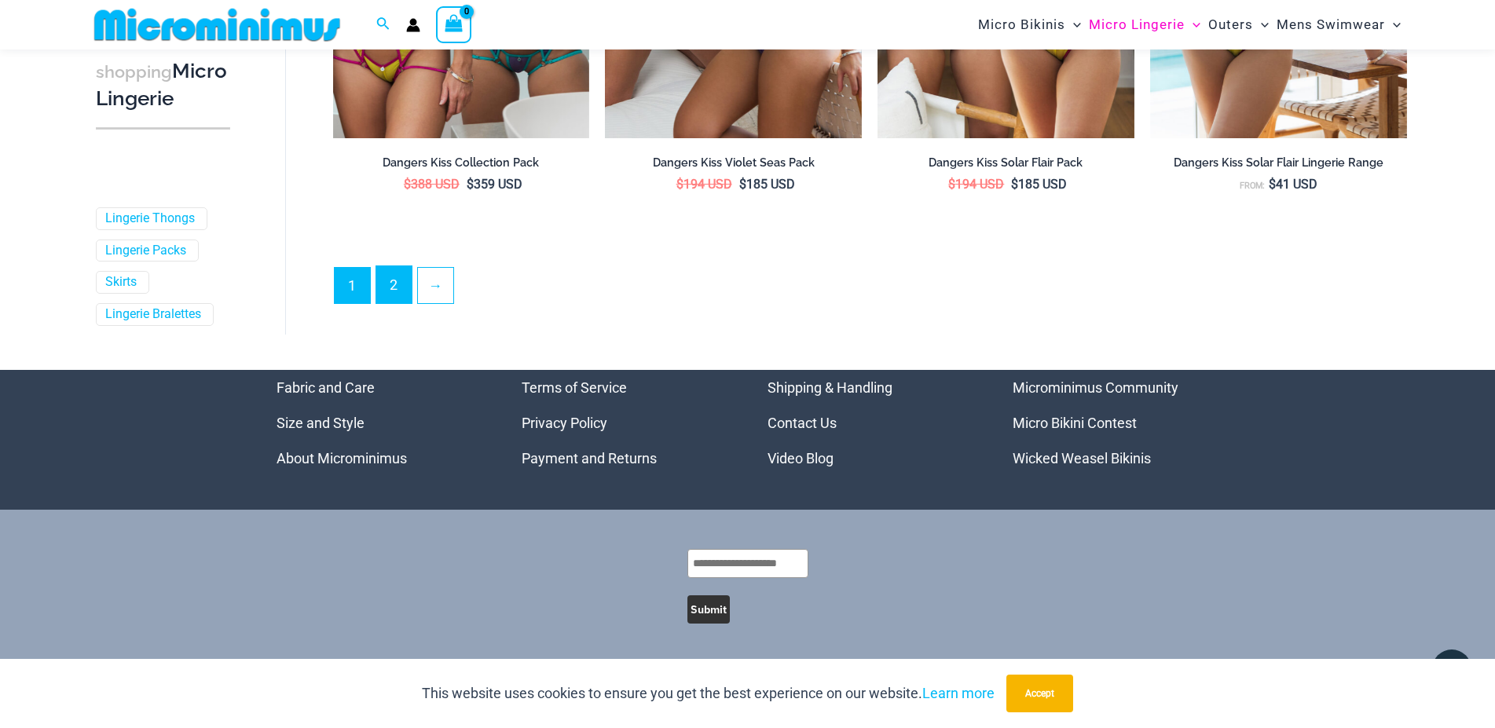
click at [384, 280] on link "2" at bounding box center [393, 284] width 35 height 37
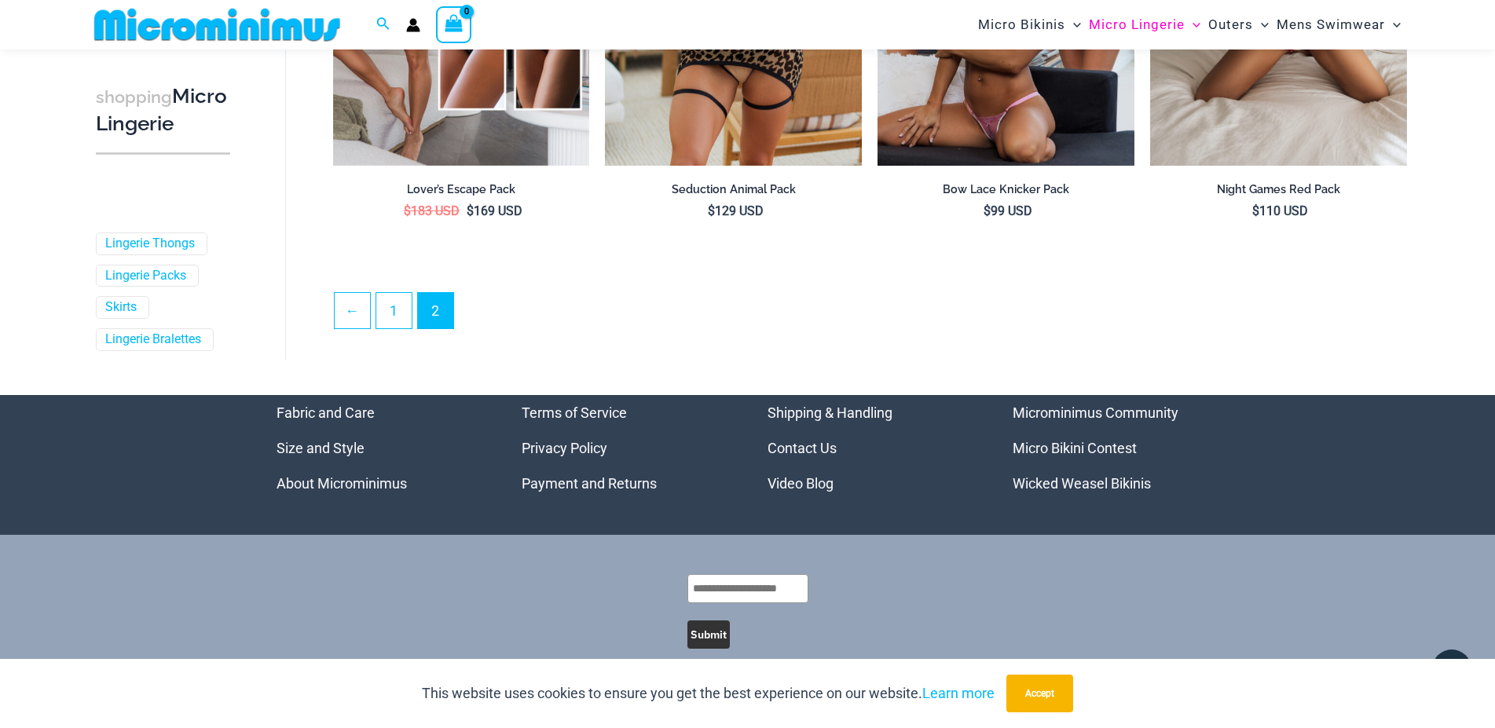
scroll to position [4187, 0]
